Goal: Transaction & Acquisition: Purchase product/service

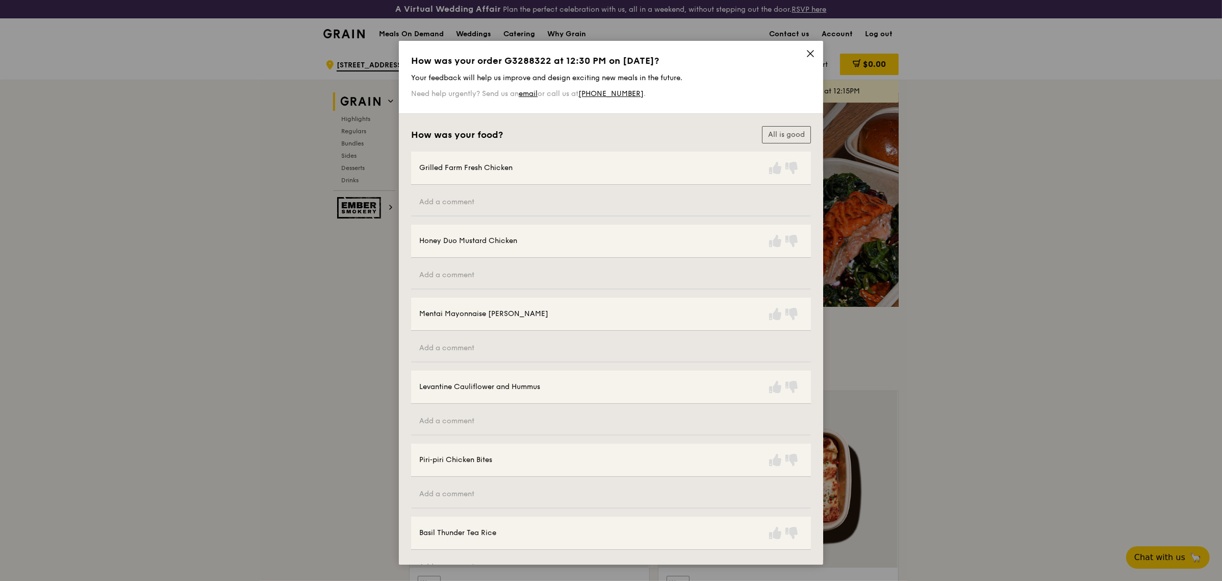
click at [808, 51] on icon at bounding box center [811, 54] width 6 height 6
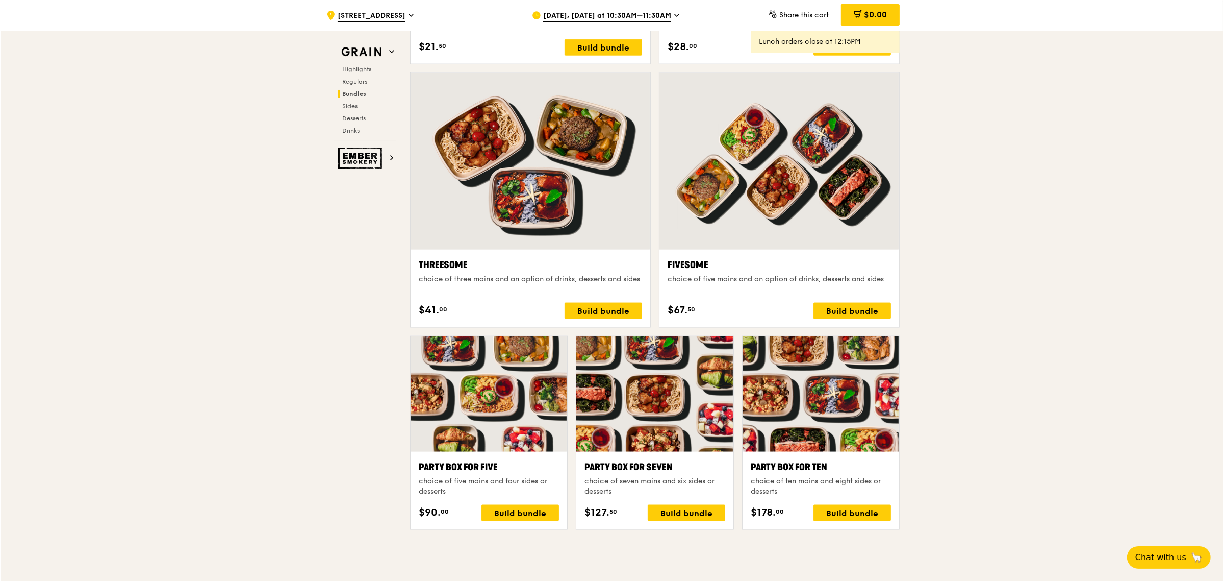
scroll to position [1762, 0]
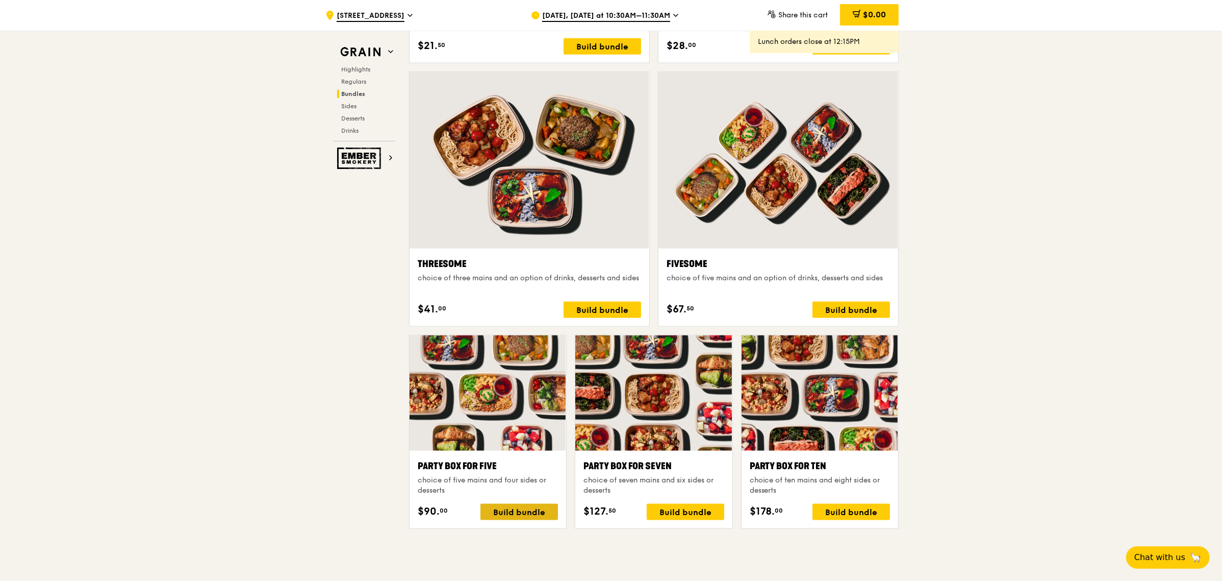
click at [515, 518] on div "Build bundle" at bounding box center [520, 512] width 78 height 16
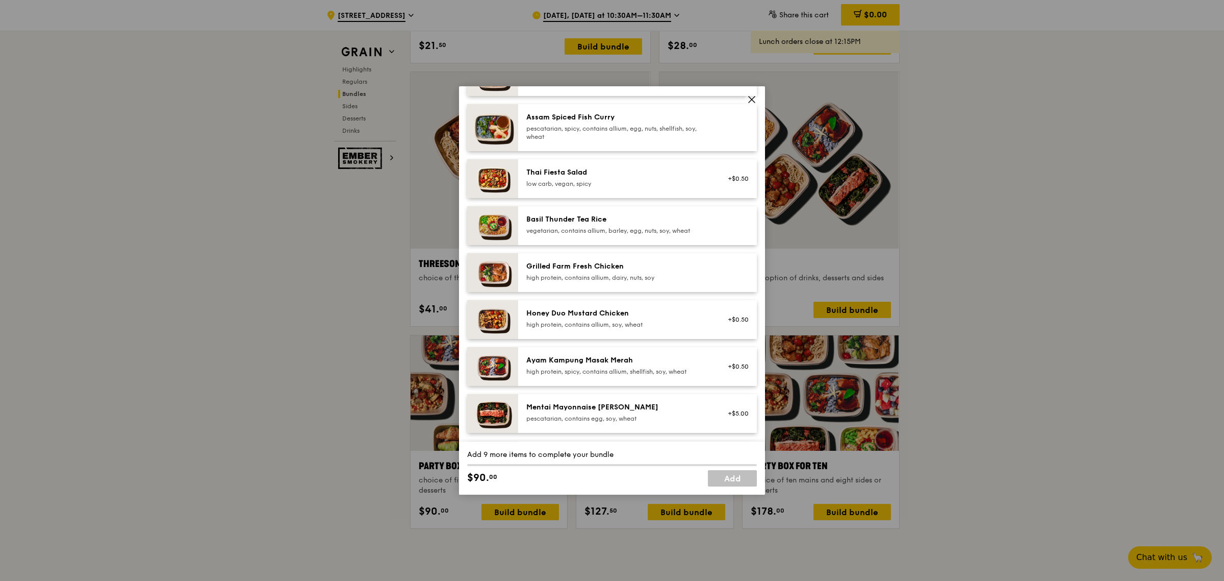
scroll to position [191, 0]
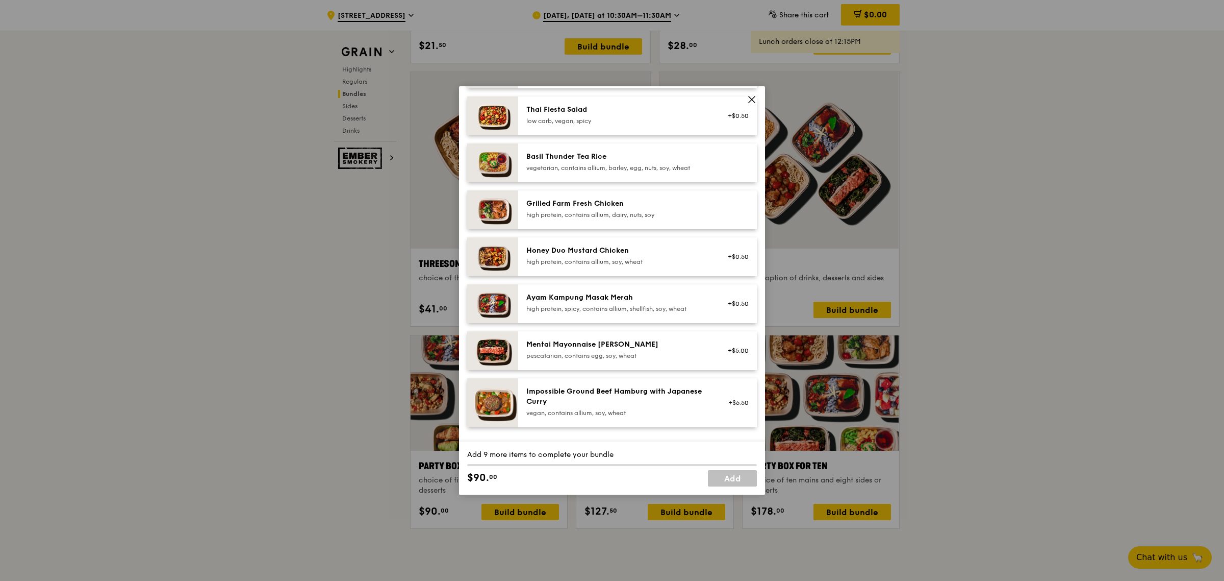
click at [585, 204] on div "Grilled Farm Fresh Chicken" at bounding box center [617, 203] width 183 height 10
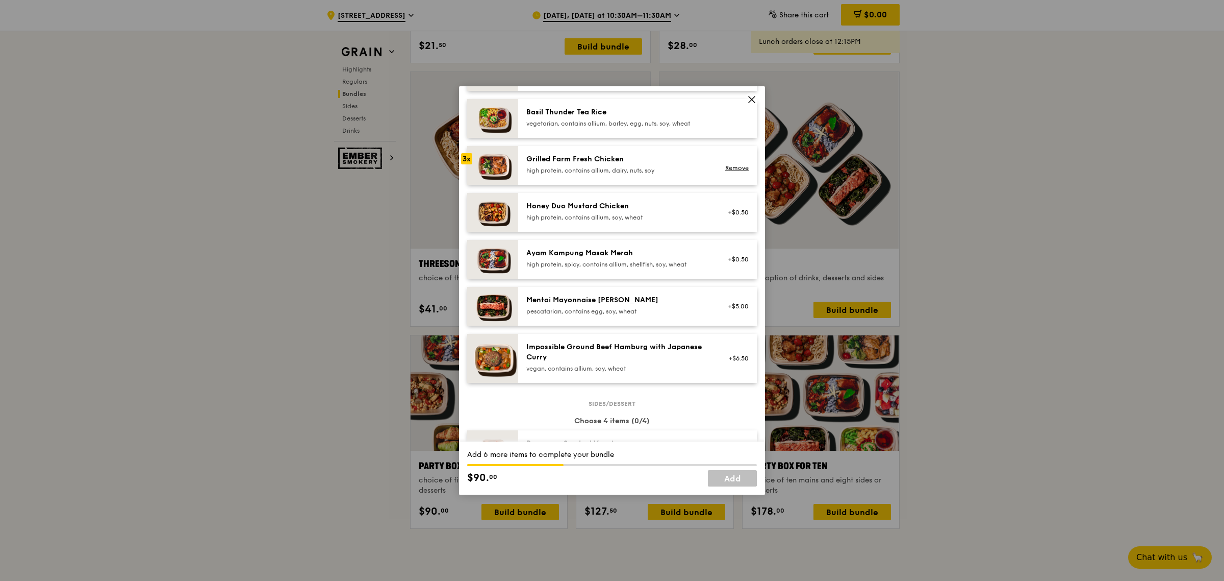
scroll to position [255, 0]
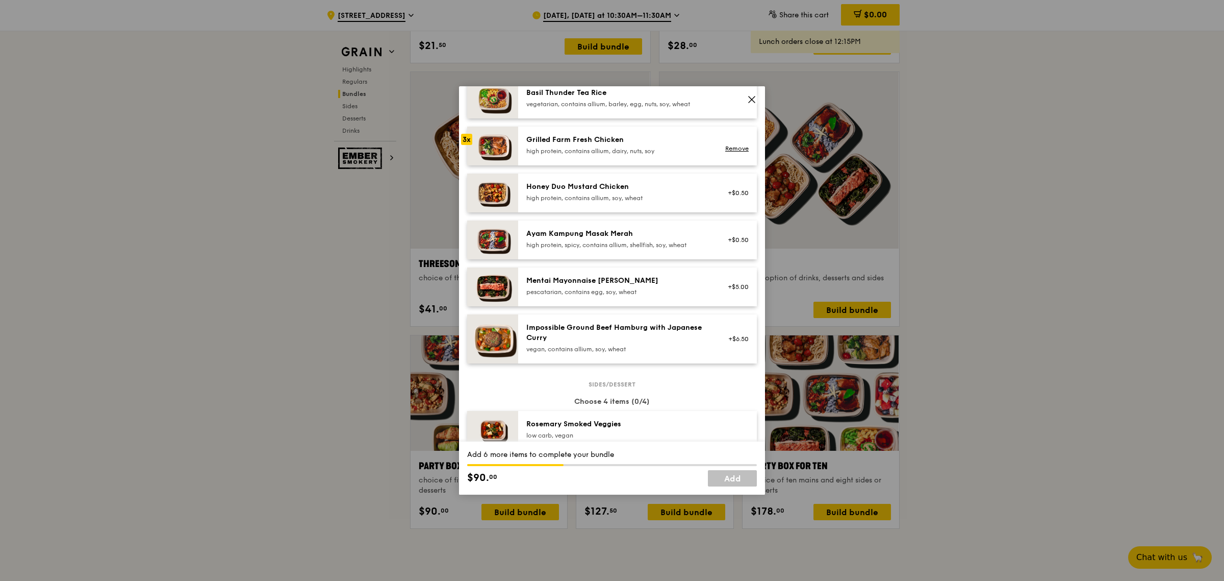
click at [568, 284] on div "Mentai Mayonnaise [PERSON_NAME]" at bounding box center [617, 280] width 183 height 10
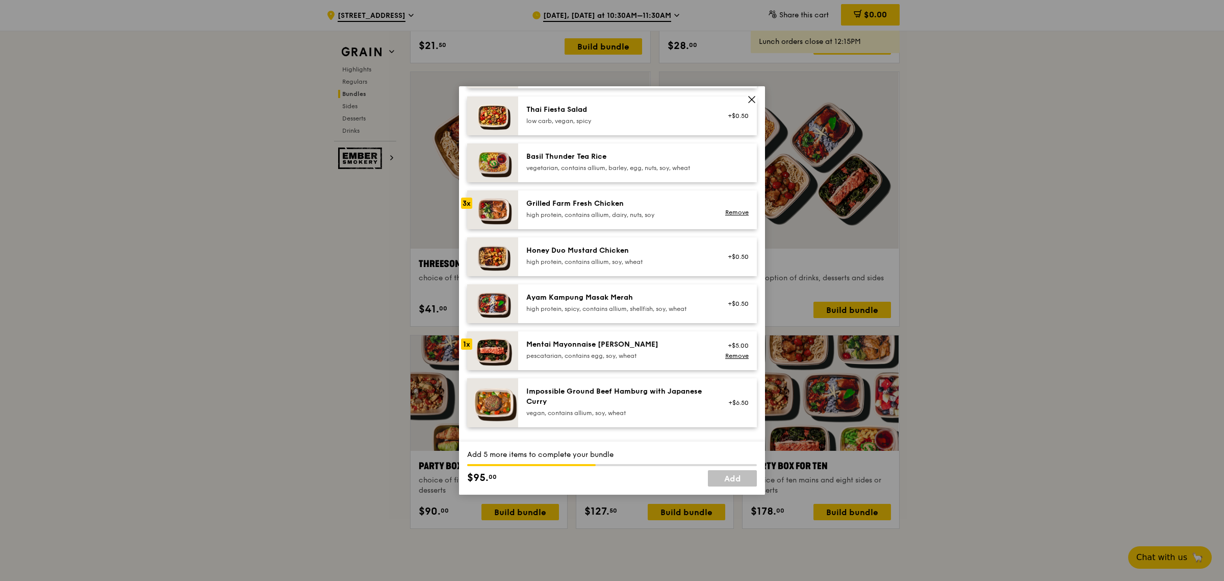
click at [574, 149] on div "Basil Thunder Tea Rice vegetarian, contains allium, barley, egg, nuts, soy, whe…" at bounding box center [637, 162] width 239 height 39
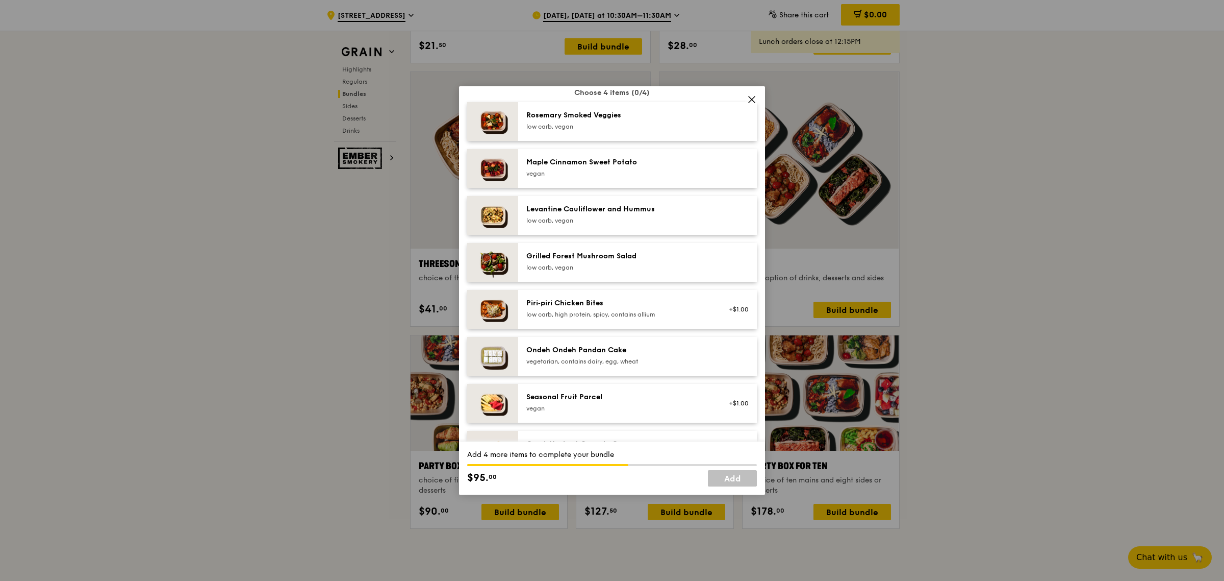
scroll to position [510, 0]
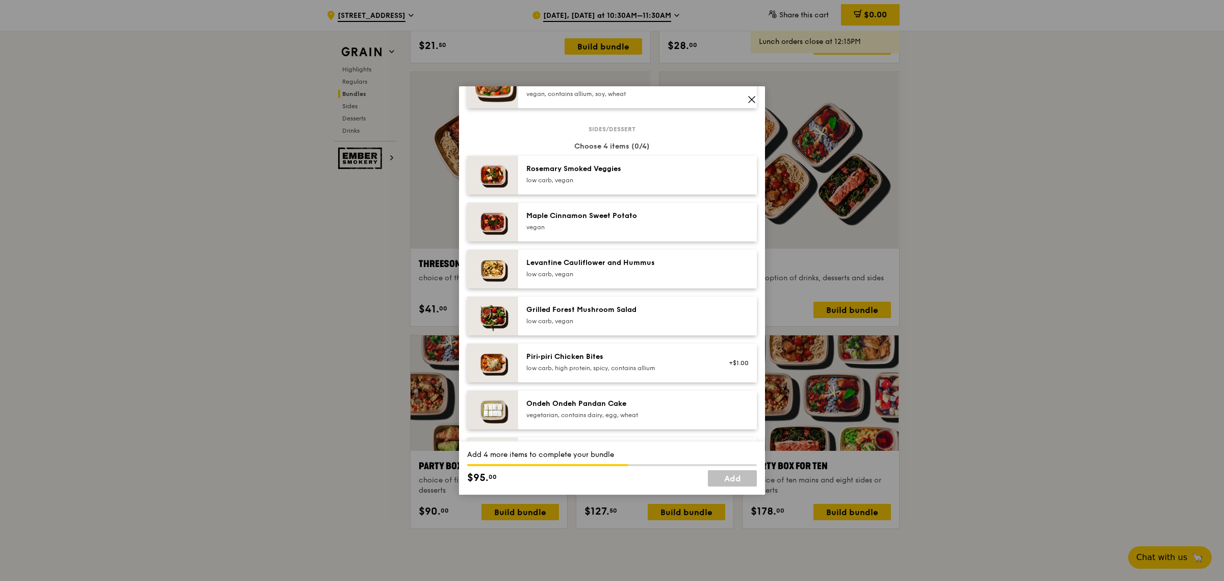
click at [563, 360] on div "Piri‑piri Chicken Bites" at bounding box center [617, 357] width 183 height 10
click at [569, 275] on div "low carb, vegan" at bounding box center [617, 274] width 183 height 8
click at [574, 228] on div "vegan" at bounding box center [617, 227] width 183 height 8
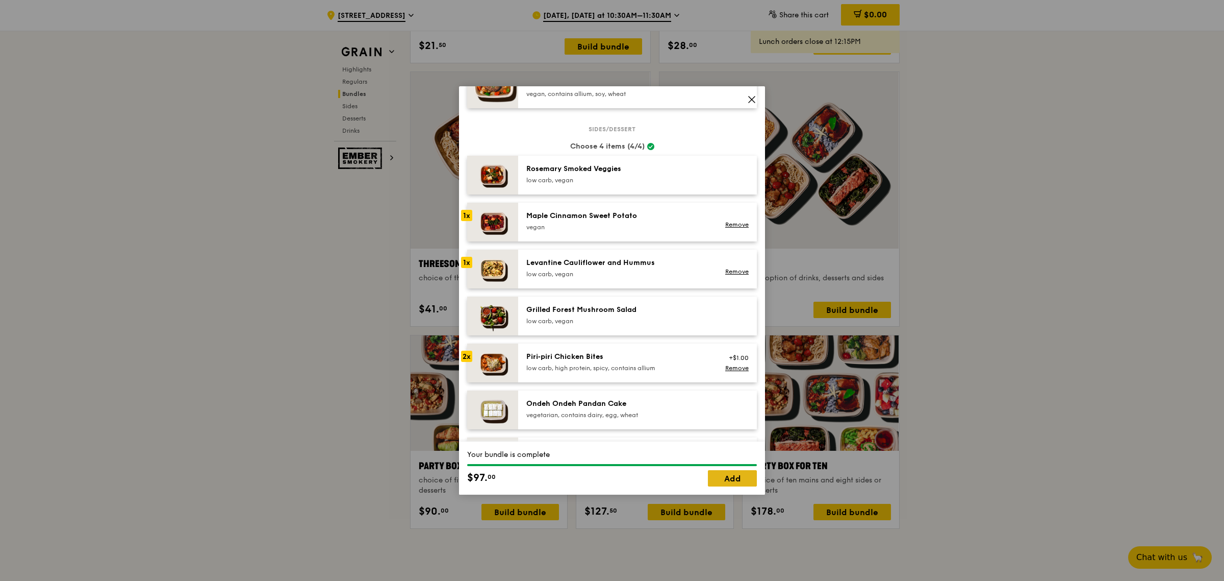
click at [744, 473] on link "Add" at bounding box center [732, 478] width 49 height 16
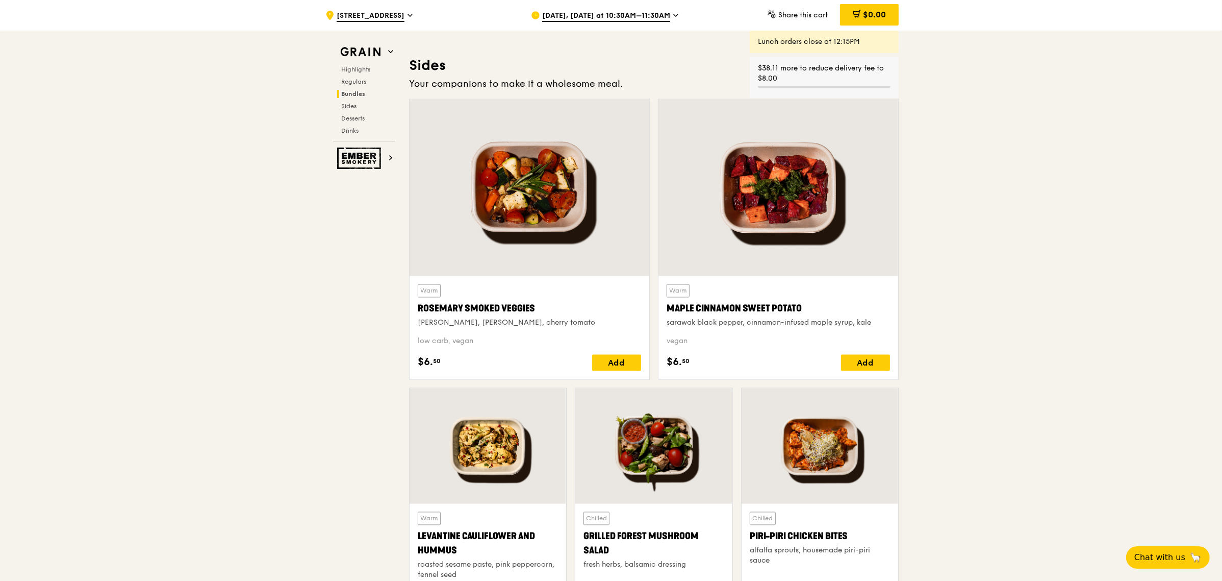
scroll to position [2399, 0]
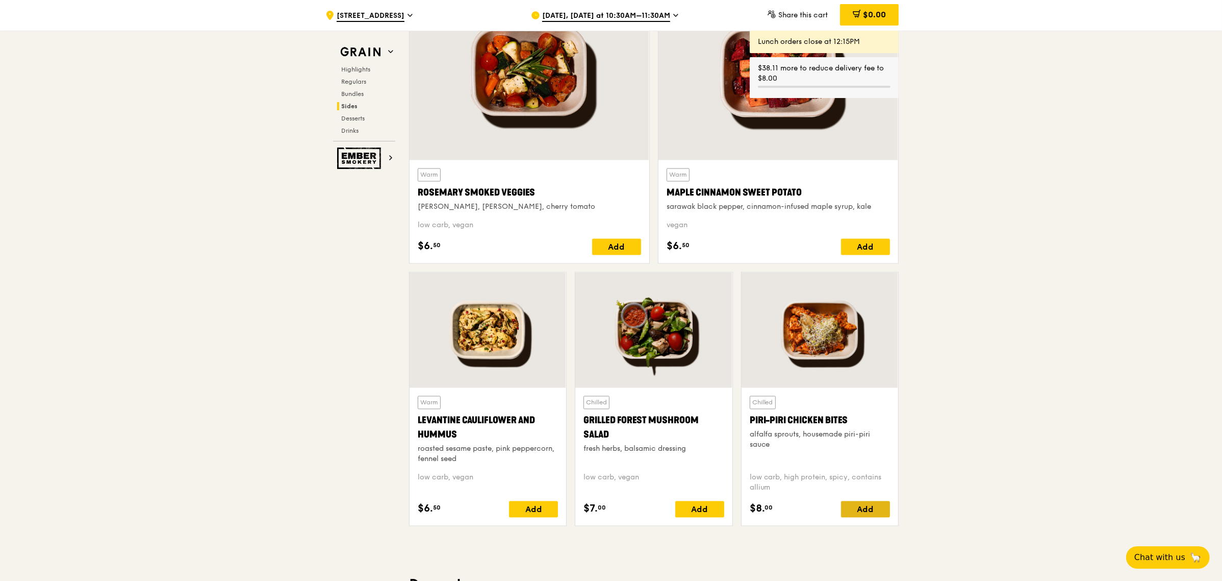
click at [866, 509] on div "Add" at bounding box center [865, 509] width 49 height 16
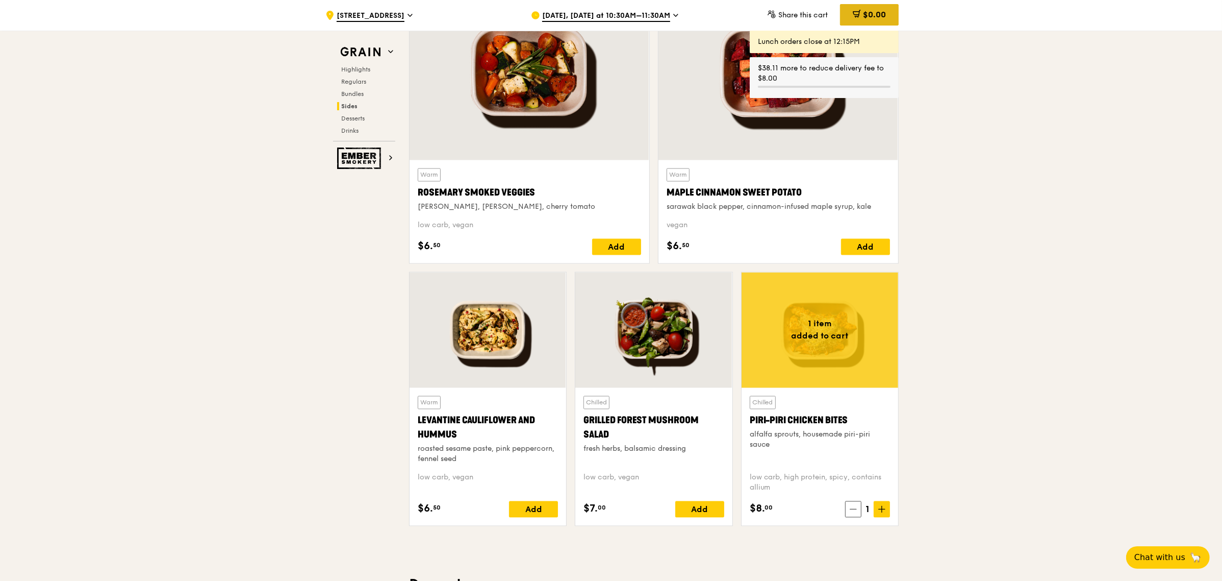
click at [857, 14] on icon at bounding box center [857, 13] width 6 height 3
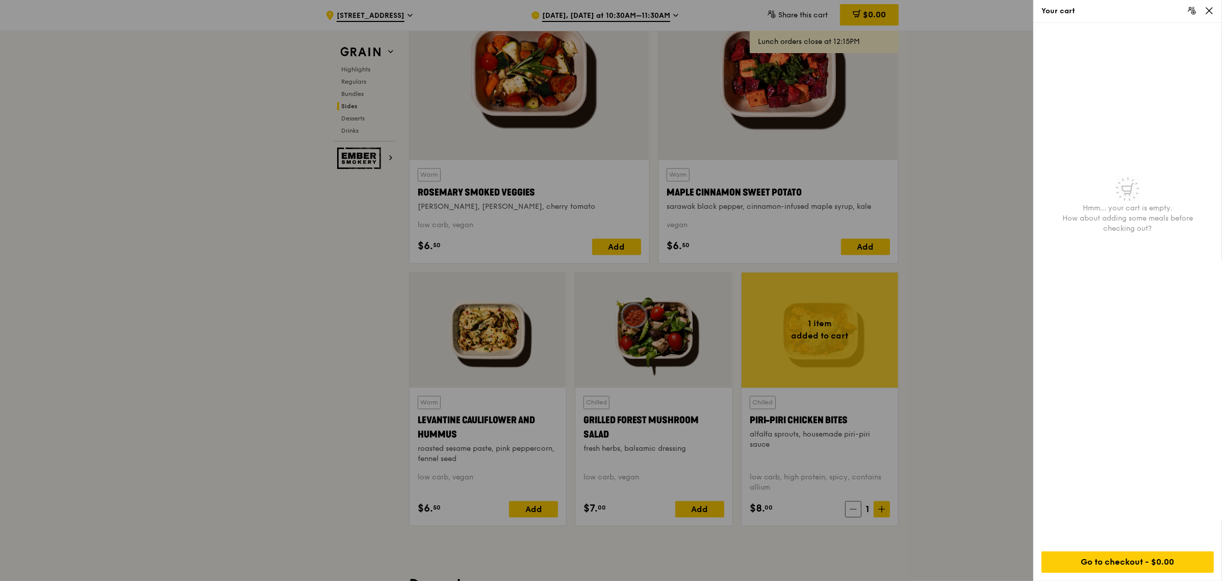
click at [1019, 266] on div at bounding box center [611, 290] width 1222 height 581
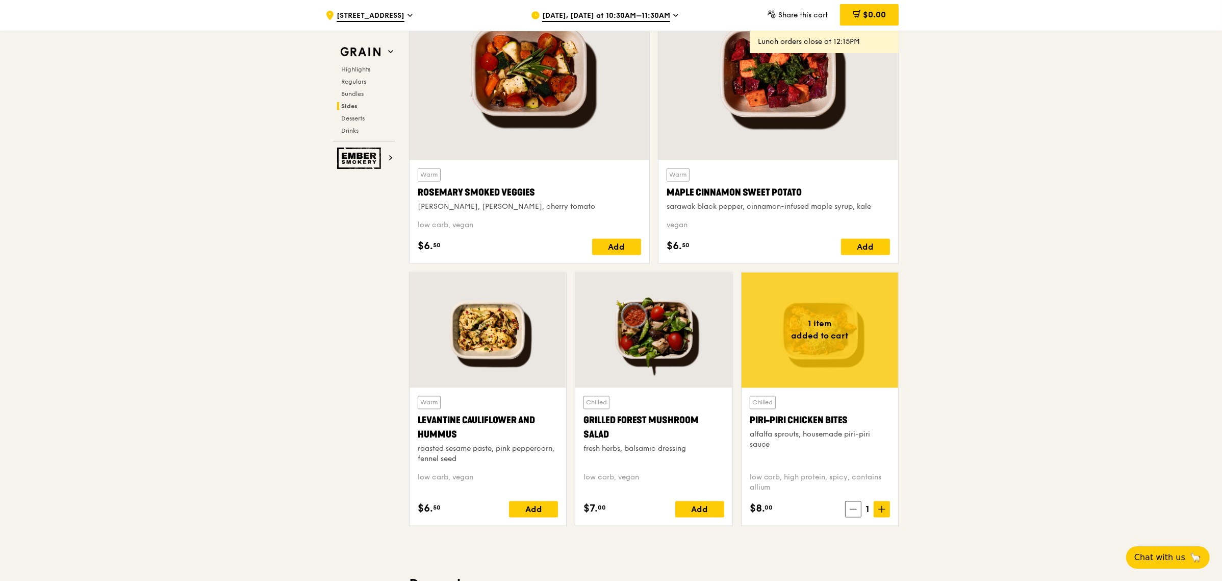
click at [610, 19] on span "[DATE], [DATE] at 10:30AM–11:30AM" at bounding box center [606, 16] width 128 height 11
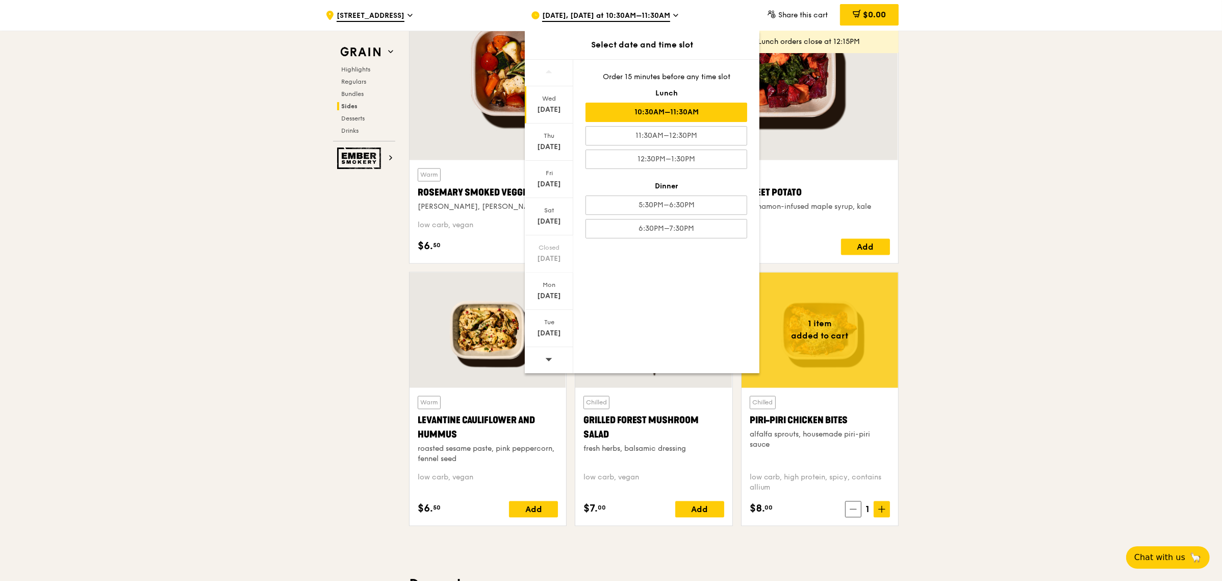
click at [715, 116] on div "10:30AM–11:30AM" at bounding box center [667, 112] width 162 height 19
click at [858, 18] on span at bounding box center [857, 15] width 8 height 11
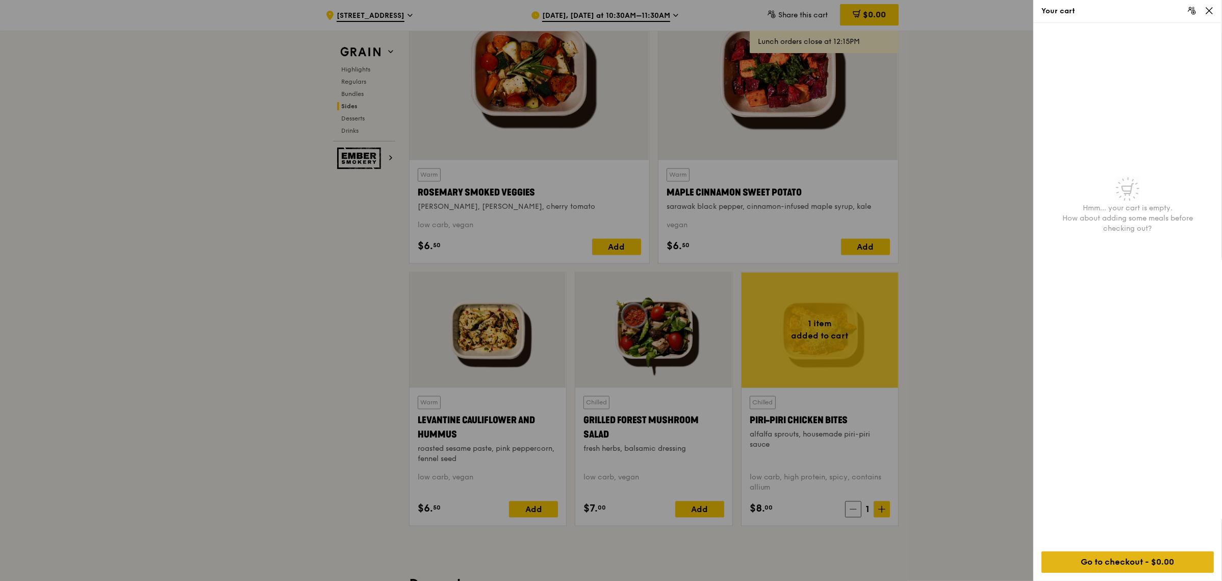
click at [1120, 560] on div "Go to checkout - $0.00" at bounding box center [1128, 561] width 172 height 21
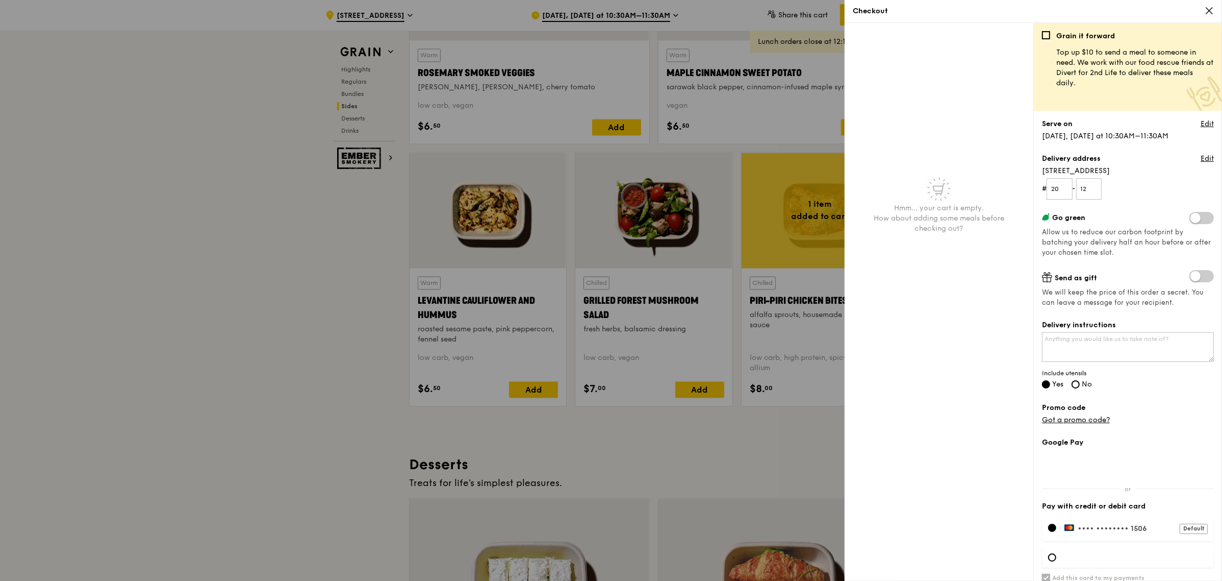
scroll to position [2526, 0]
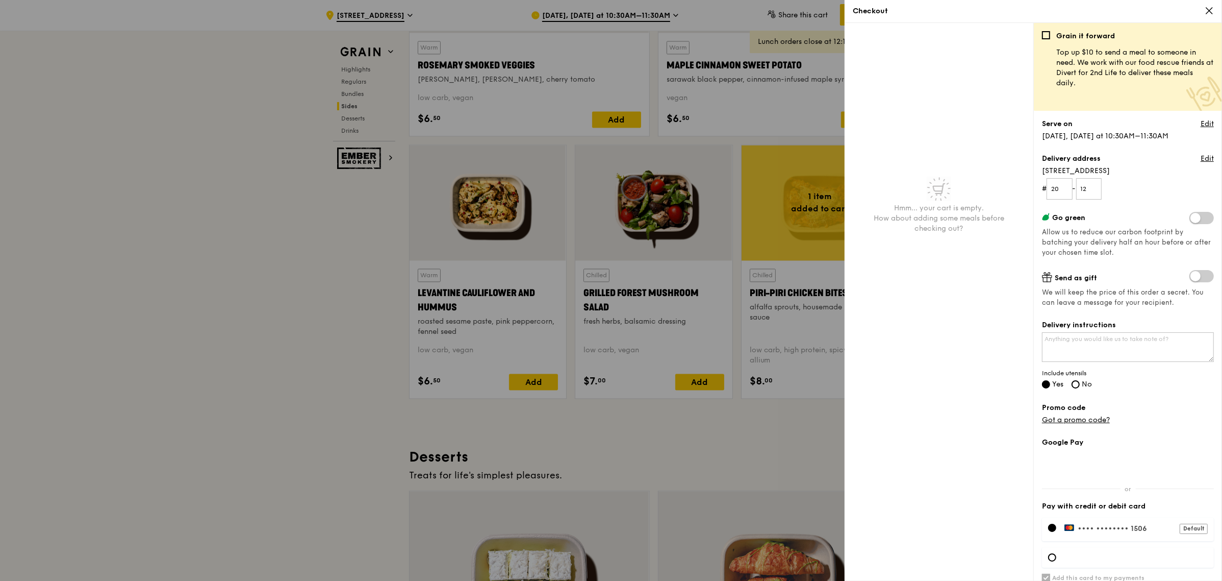
click at [1208, 11] on icon at bounding box center [1209, 10] width 9 height 9
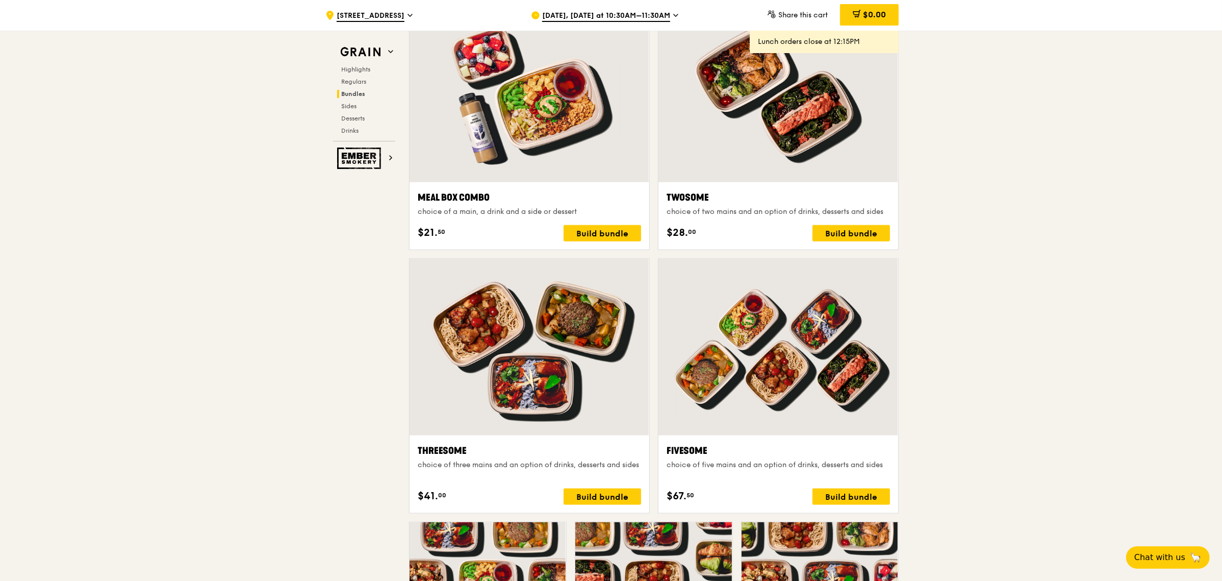
scroll to position [1761, 0]
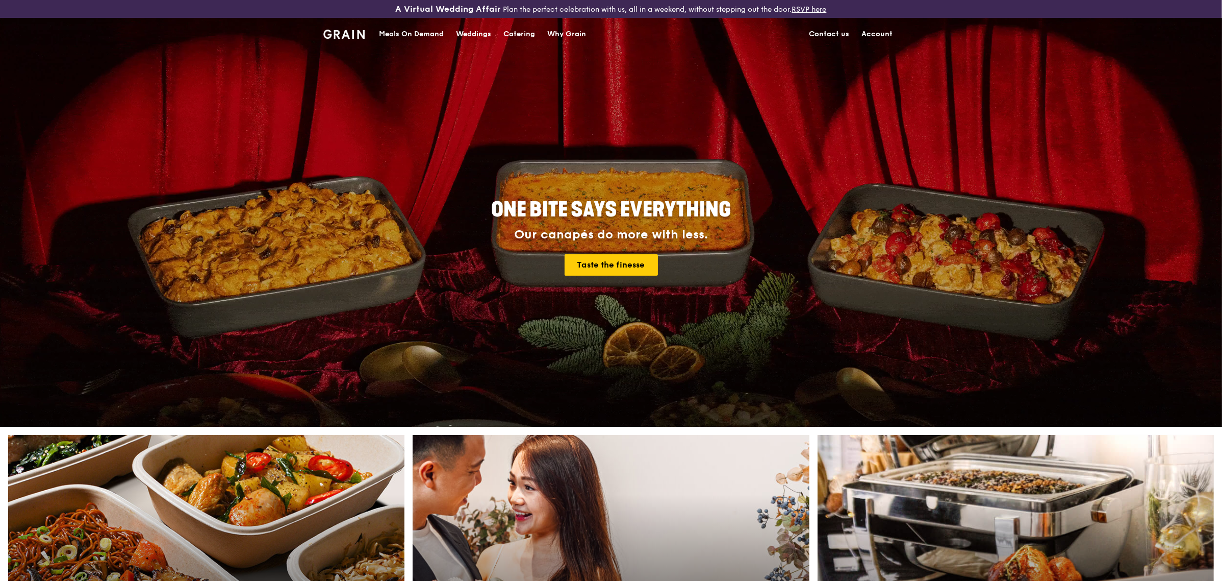
click at [430, 37] on div "Meals On Demand" at bounding box center [411, 34] width 65 height 31
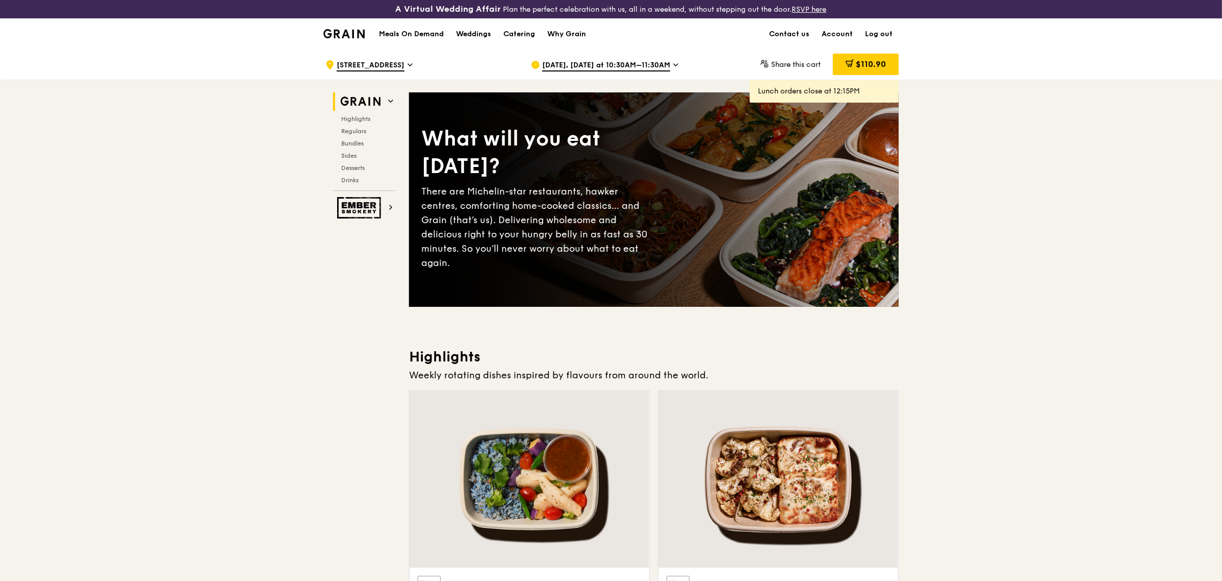
click at [863, 69] on span "$110.90" at bounding box center [871, 64] width 30 height 10
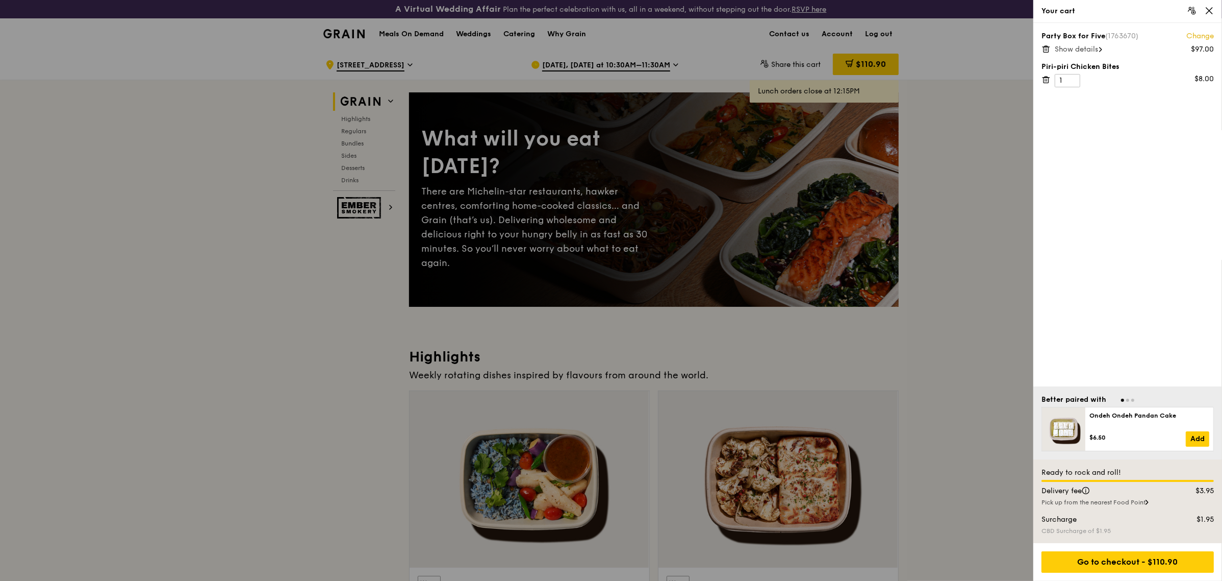
click at [1093, 52] on span "Show details" at bounding box center [1076, 49] width 43 height 9
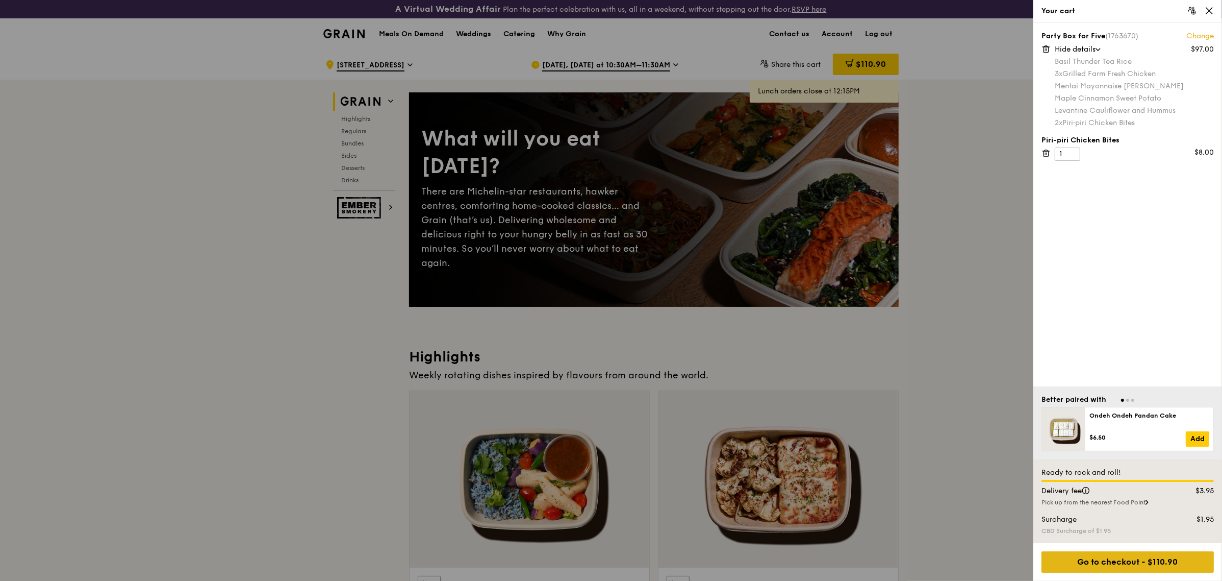
click at [1156, 560] on div "Go to checkout - $110.90" at bounding box center [1128, 561] width 172 height 21
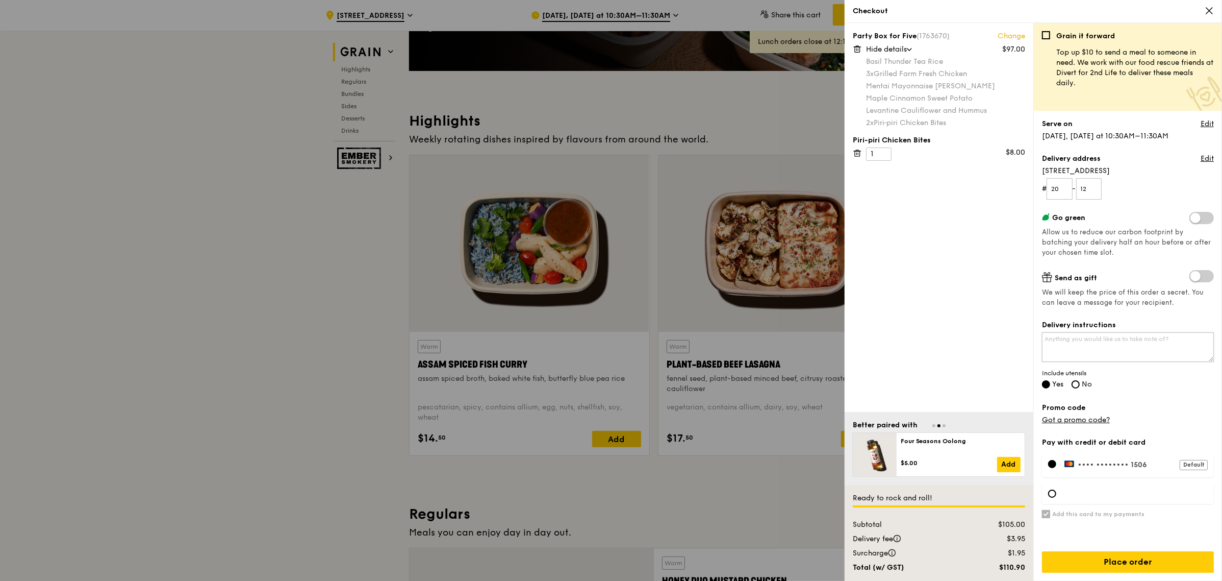
scroll to position [255, 0]
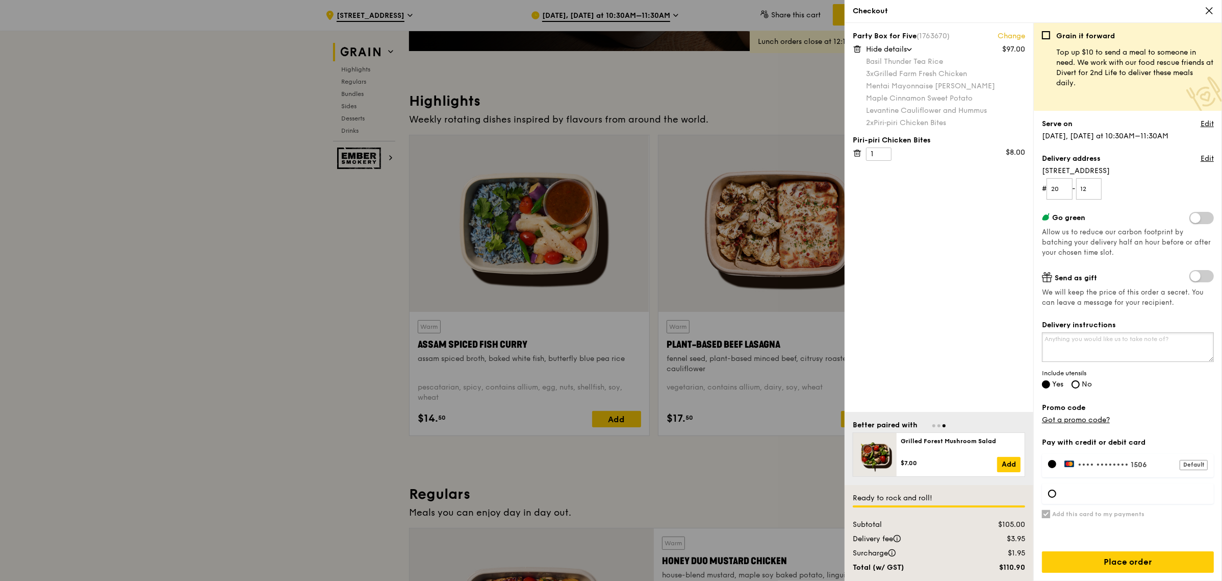
click at [1118, 338] on textarea "Delivery instructions" at bounding box center [1128, 347] width 172 height 30
click at [1204, 124] on link "Edit" at bounding box center [1207, 124] width 13 height 10
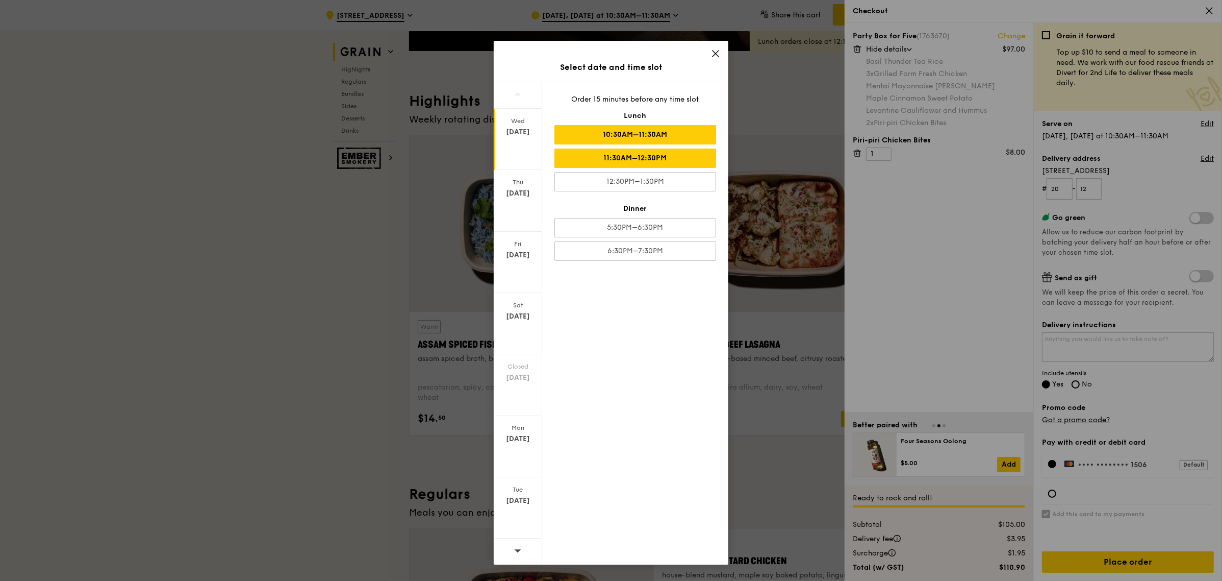
click at [629, 161] on div "11:30AM–12:30PM" at bounding box center [636, 157] width 162 height 19
click at [716, 56] on icon at bounding box center [715, 53] width 9 height 9
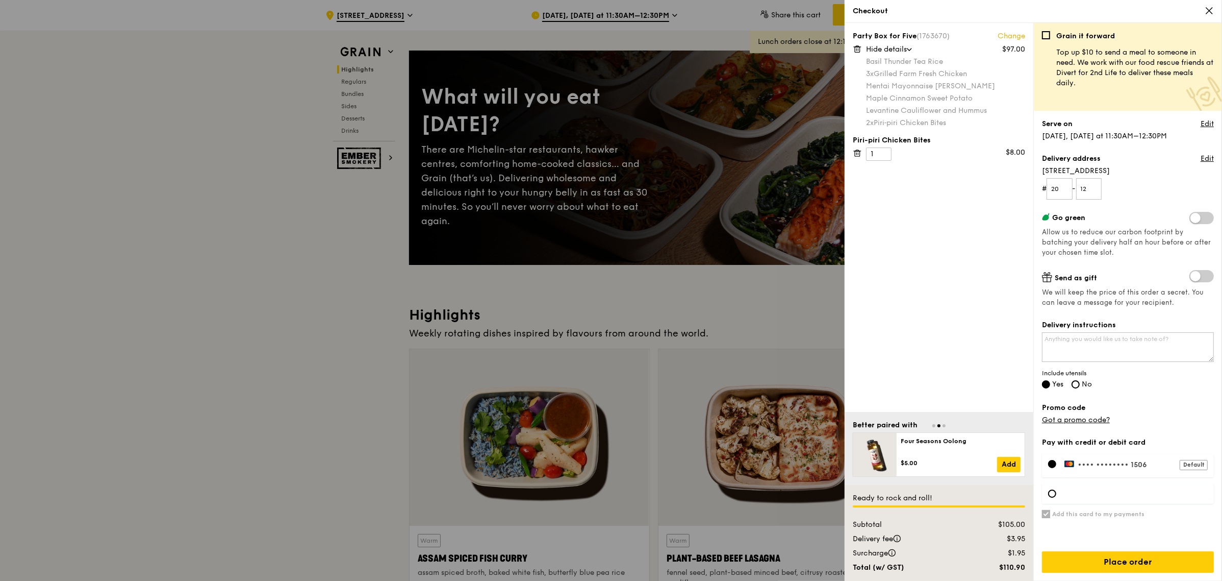
scroll to position [64, 0]
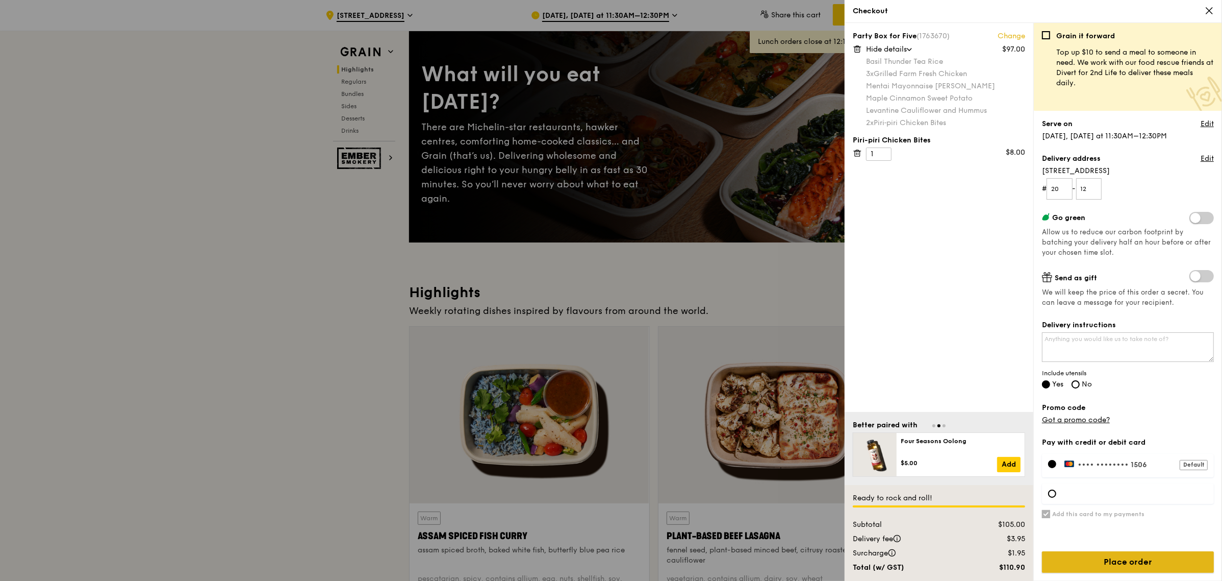
click at [1146, 557] on input "Place order" at bounding box center [1128, 561] width 172 height 21
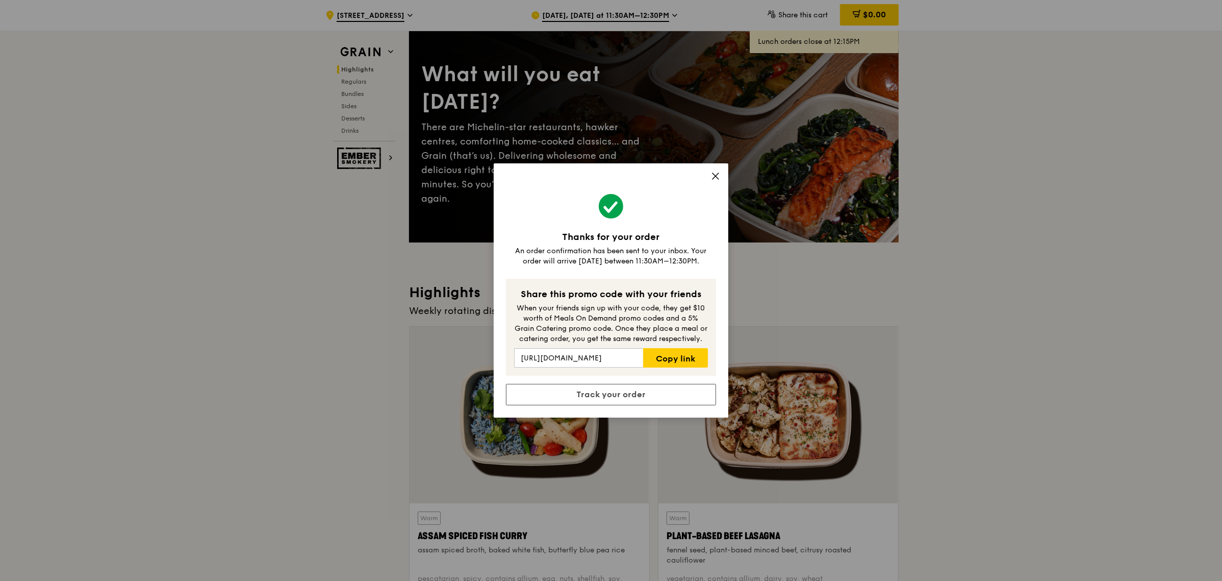
click at [713, 175] on icon at bounding box center [715, 175] width 9 height 9
